Goal: Check status

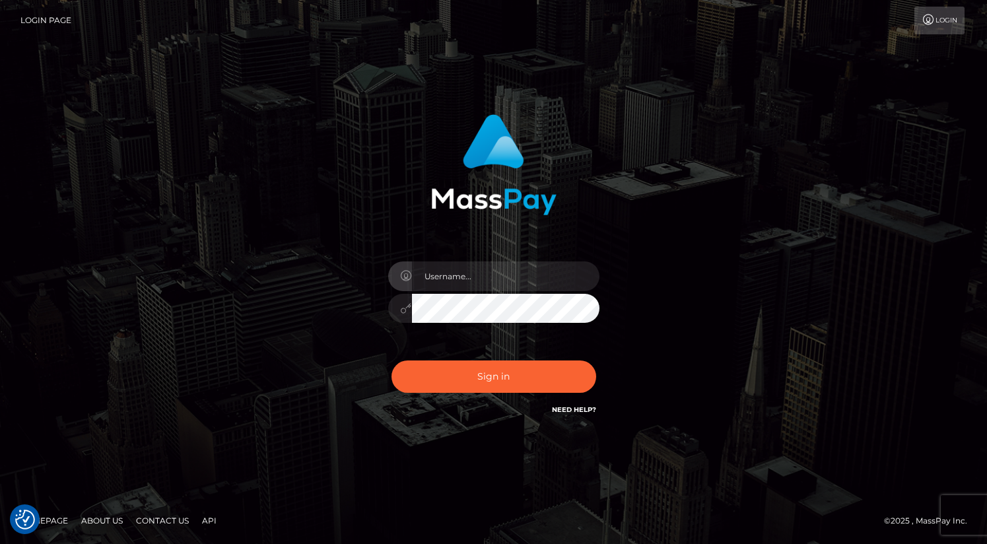
type input "oli.fanvue"
click at [471, 275] on input "text" at bounding box center [506, 277] width 188 height 30
type input "oli.fanvue"
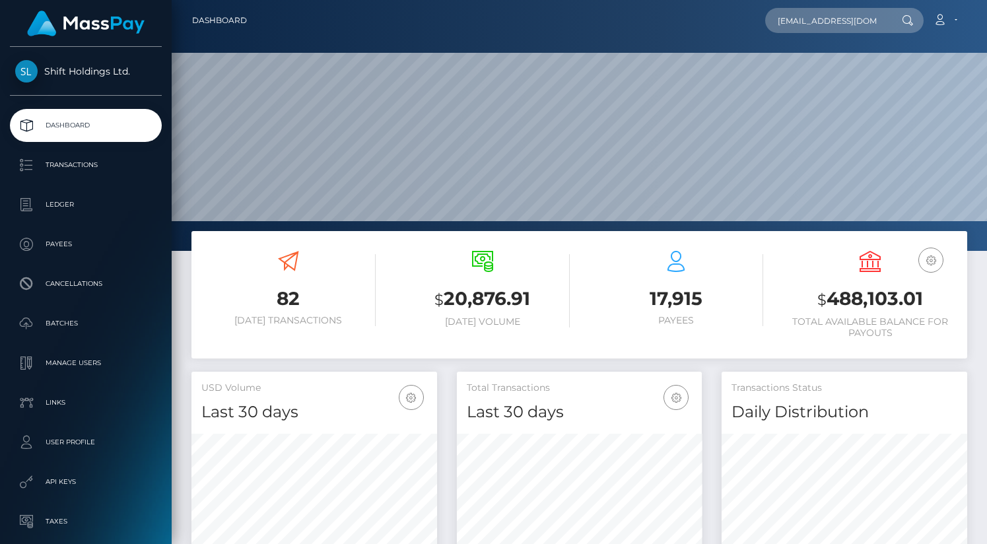
scroll to position [0, 24]
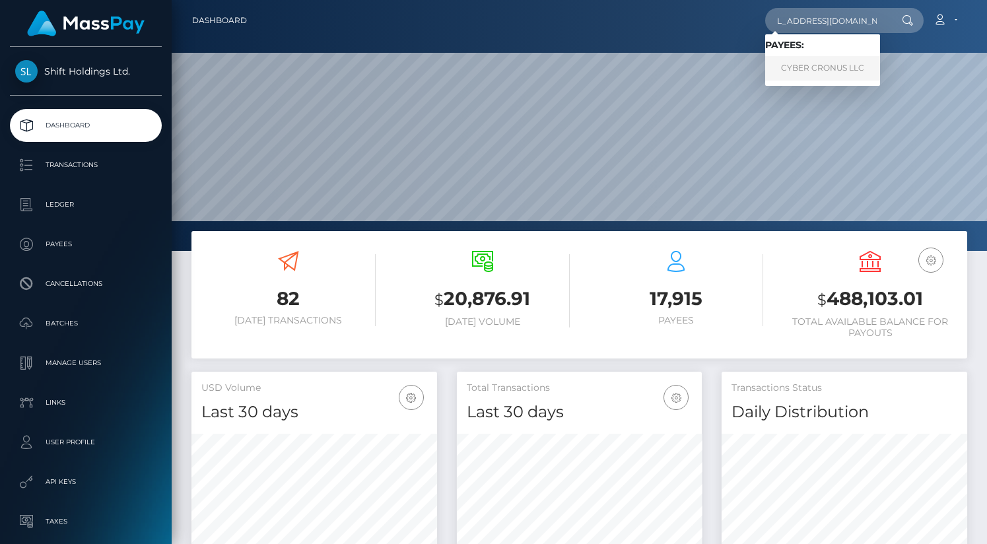
type input "cronustheleader@gmail.com"
click at [816, 58] on link "CYBER CRONUS LLC" at bounding box center [822, 68] width 115 height 24
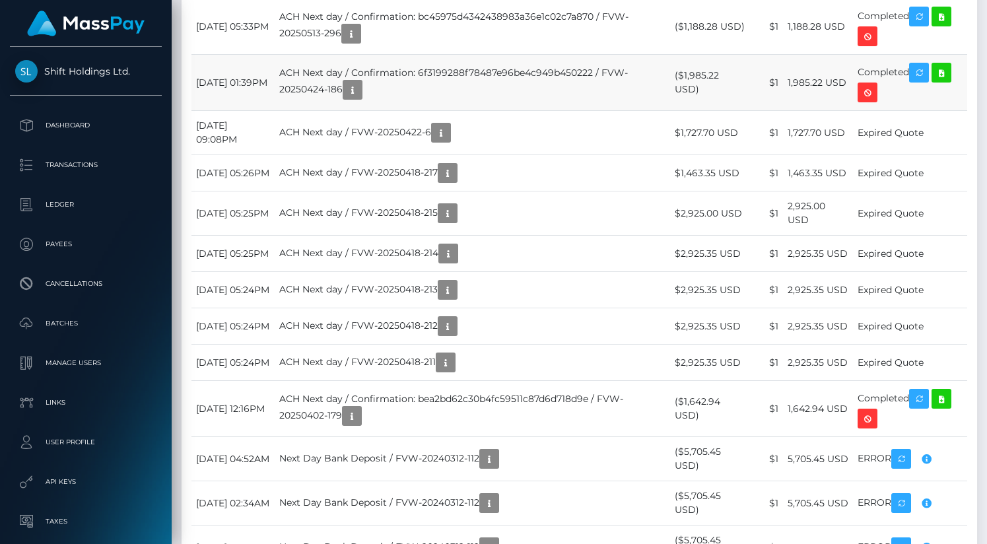
scroll to position [1510, 0]
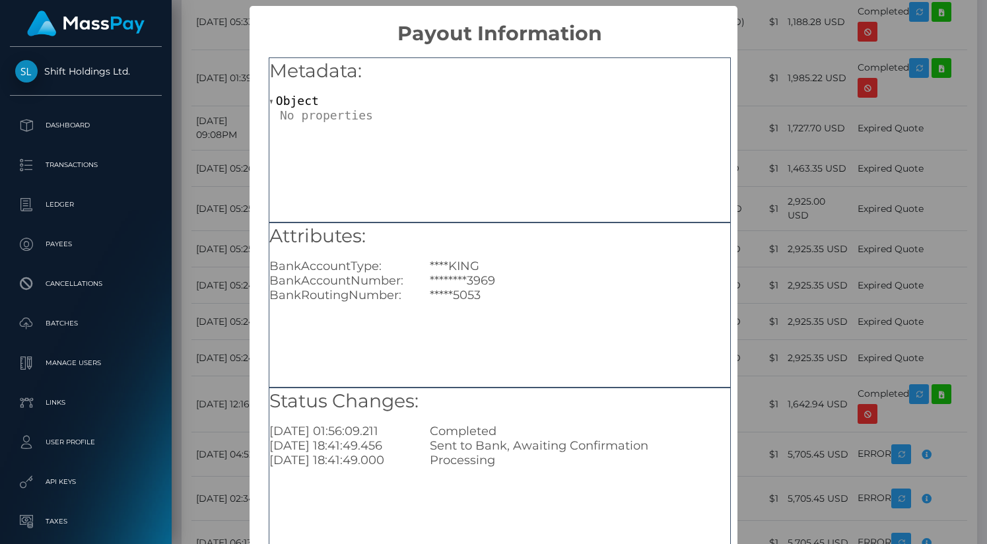
click at [773, 207] on div "× Payout Information Metadata: Object Attributes: BankAccountType: ****KING Ban…" at bounding box center [493, 272] width 987 height 544
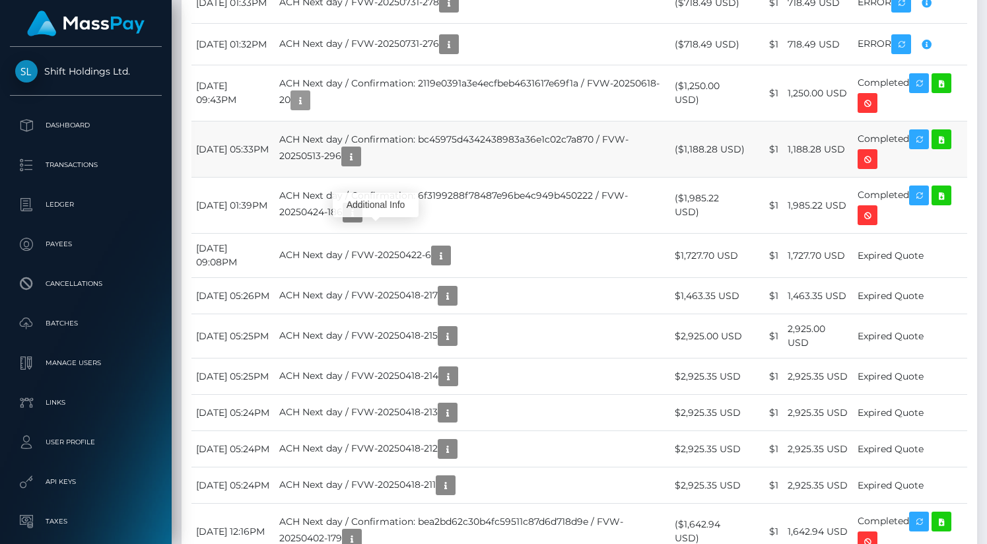
scroll to position [1191, 0]
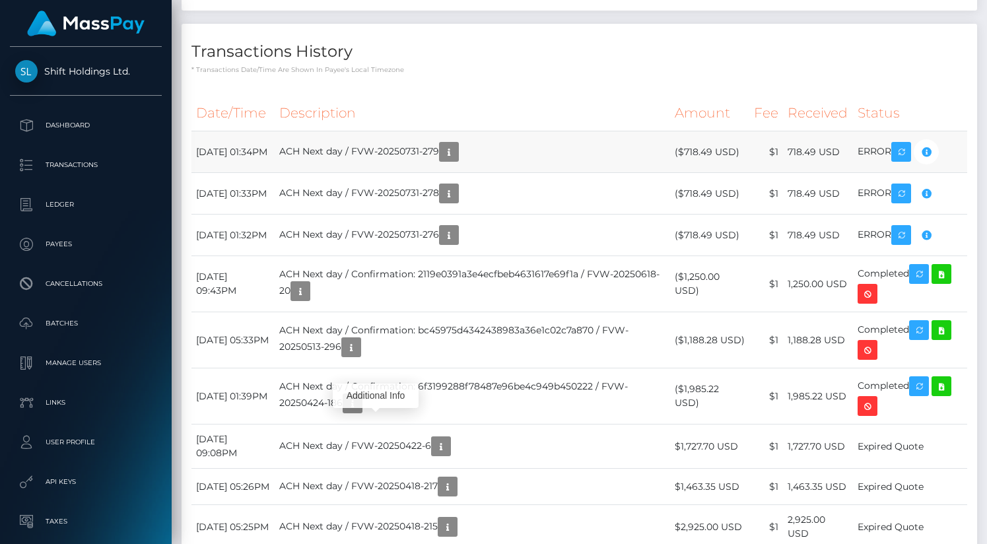
click at [477, 173] on td "ACH Next day / FVW-20250731-279" at bounding box center [473, 152] width 396 height 42
click at [457, 160] on icon "button" at bounding box center [449, 152] width 16 height 17
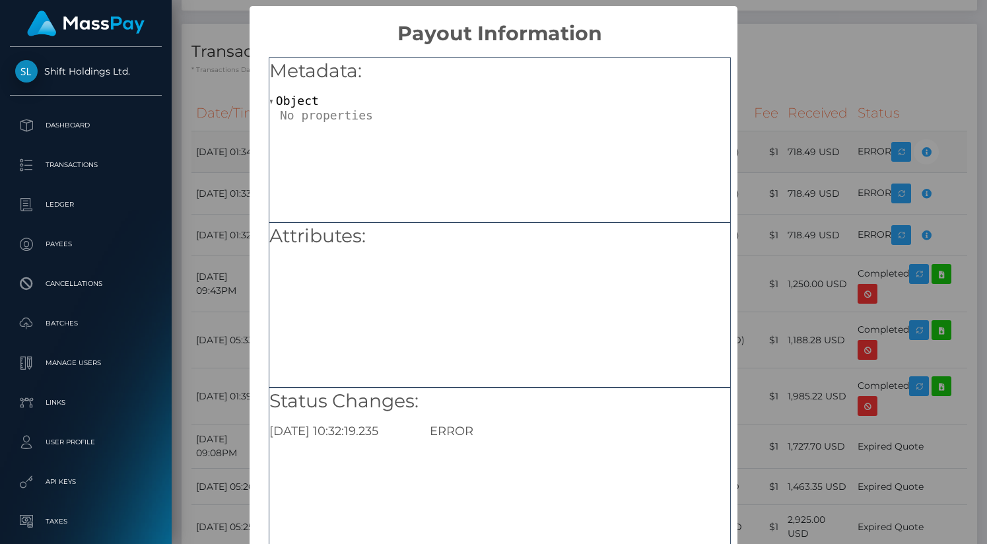
scroll to position [84, 0]
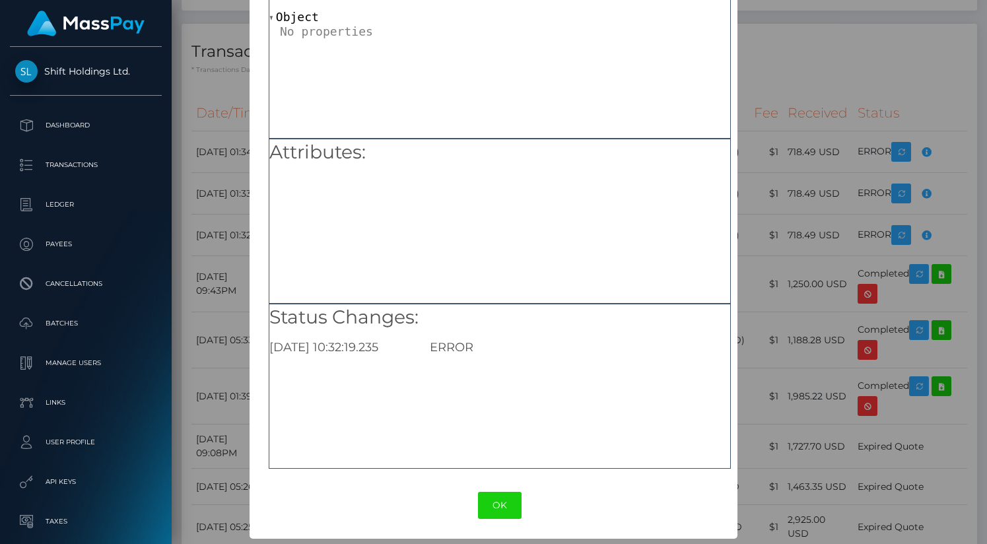
click at [829, 238] on div "× Payout Information Metadata: Object Attributes: Status Changes: 2025-07-31 10…" at bounding box center [493, 272] width 987 height 544
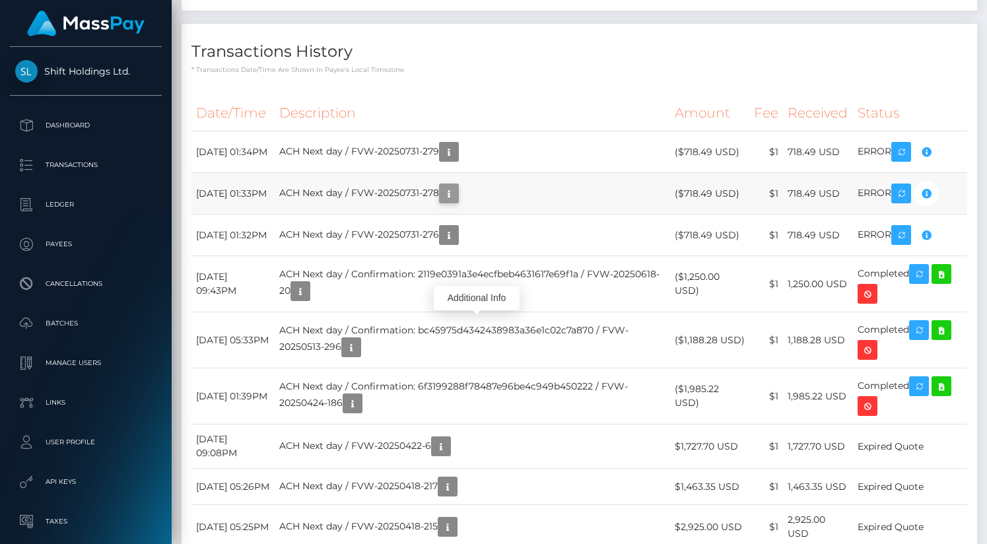
click at [457, 202] on icon "button" at bounding box center [449, 194] width 16 height 17
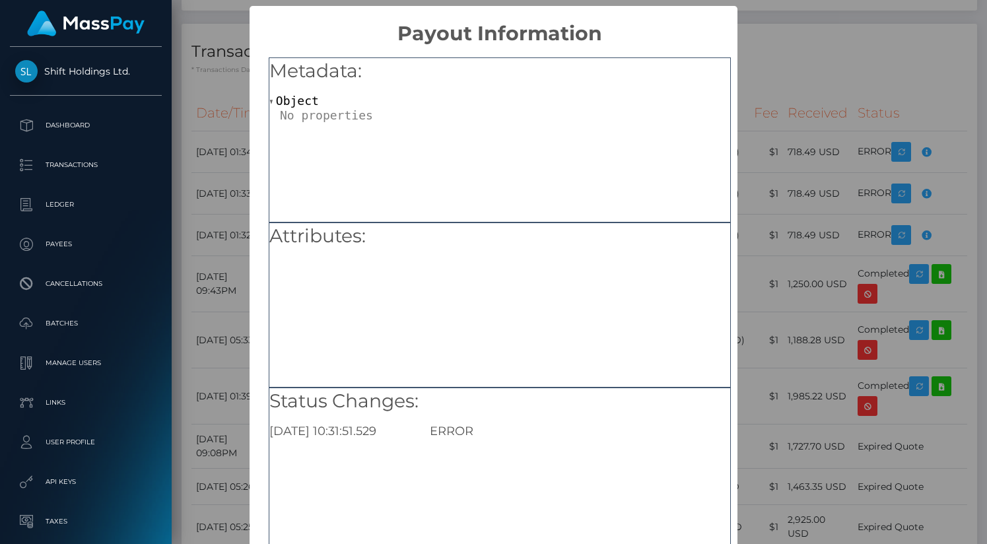
click at [831, 228] on div "× Payout Information Metadata: Object Attributes: Status Changes: 2025-07-31 10…" at bounding box center [493, 272] width 987 height 544
